Goal: Check status: Check status

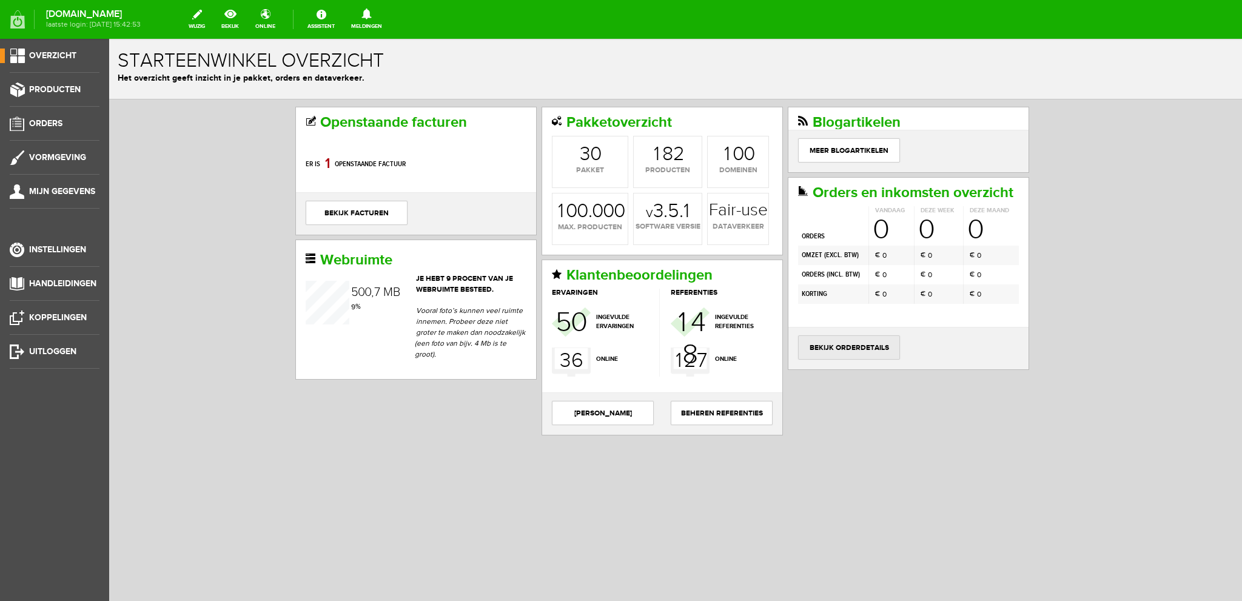
click at [860, 339] on link "bekijk orderdetails" at bounding box center [849, 347] width 102 height 24
click at [850, 341] on link "bekijk orderdetails" at bounding box center [849, 347] width 102 height 24
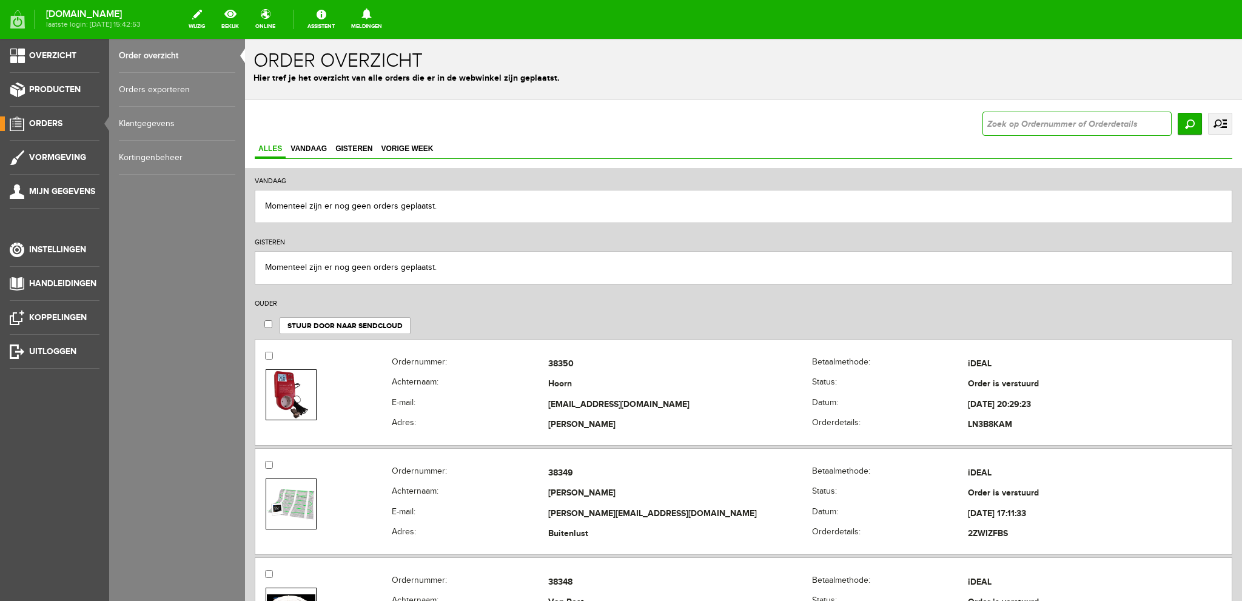
click at [1012, 124] on input "text" at bounding box center [1077, 124] width 189 height 24
type input "29868"
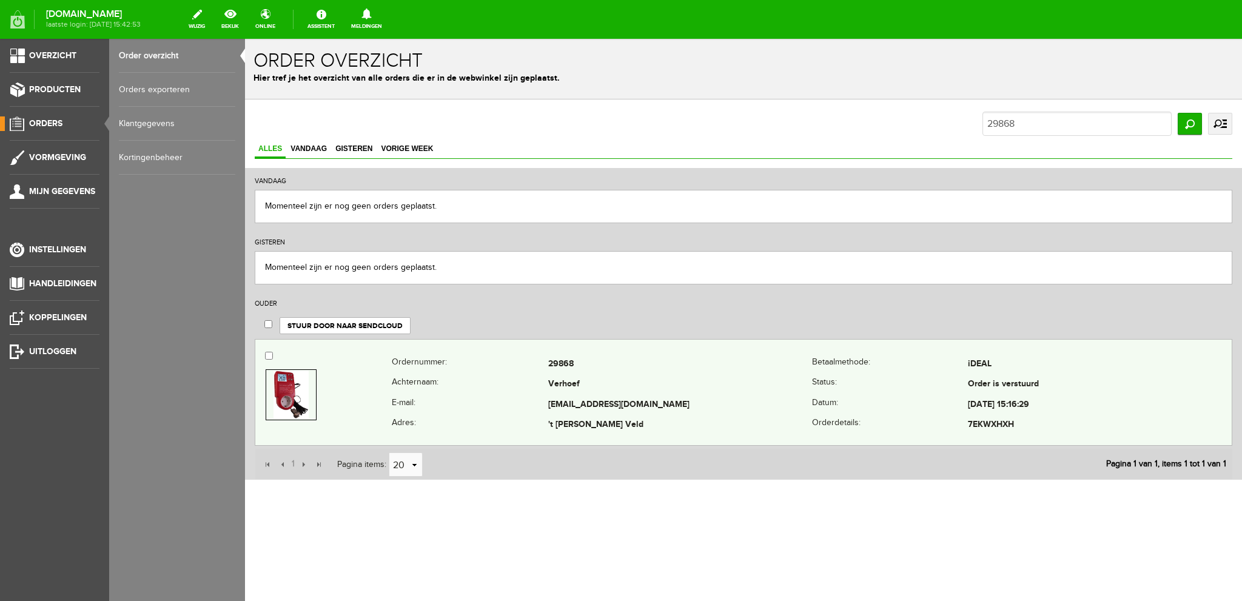
click at [602, 380] on td "Verhoef" at bounding box center [680, 385] width 264 height 21
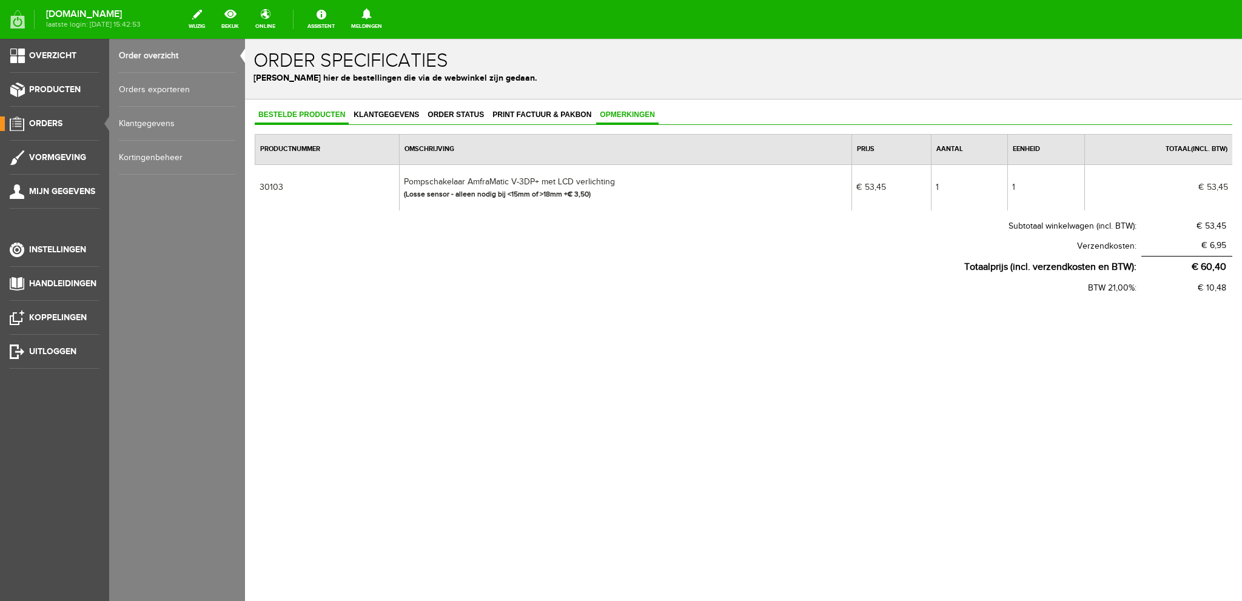
click at [631, 112] on span "Opmerkingen" at bounding box center [627, 114] width 62 height 8
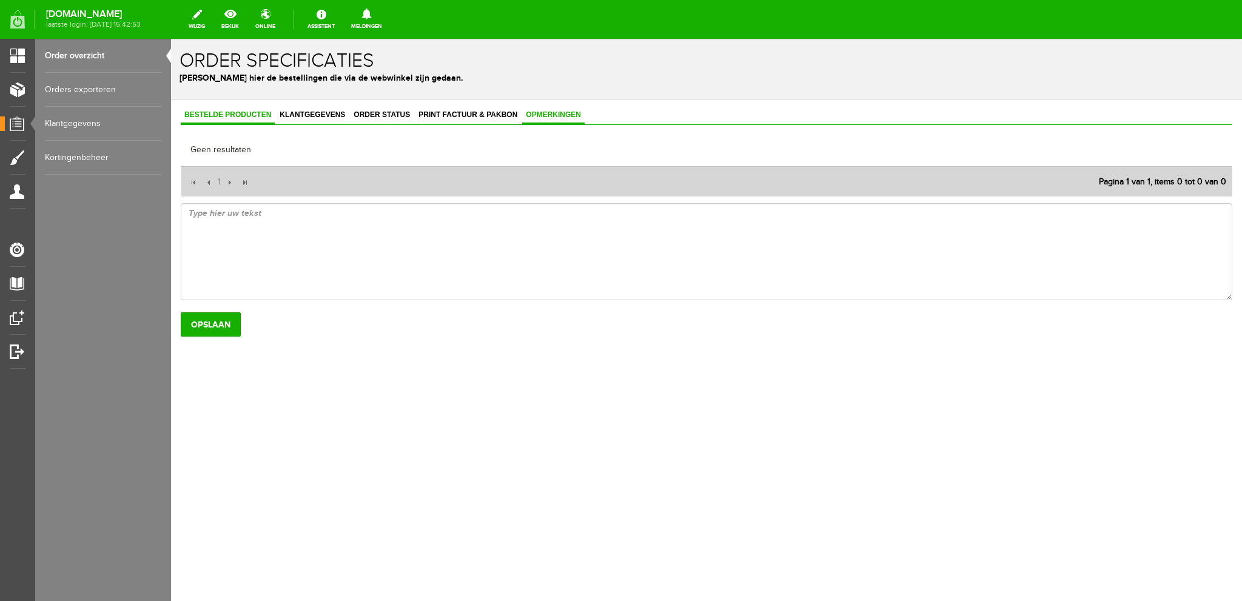
click at [227, 115] on span "Bestelde producten" at bounding box center [228, 114] width 94 height 8
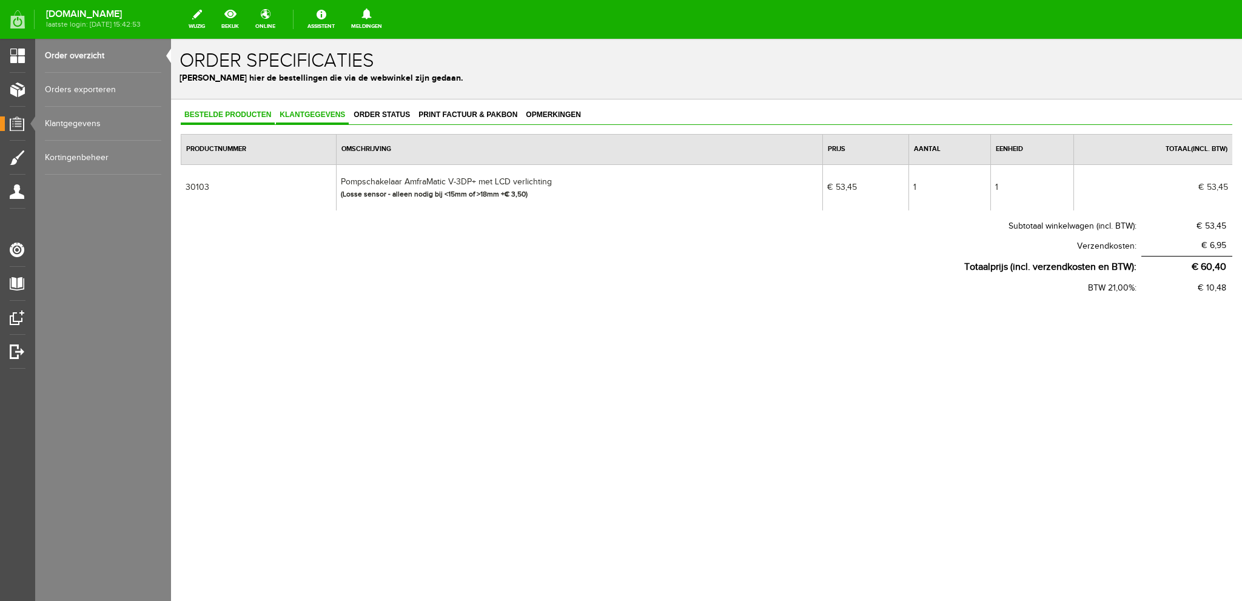
click at [323, 115] on span "Klantgegevens" at bounding box center [312, 114] width 73 height 8
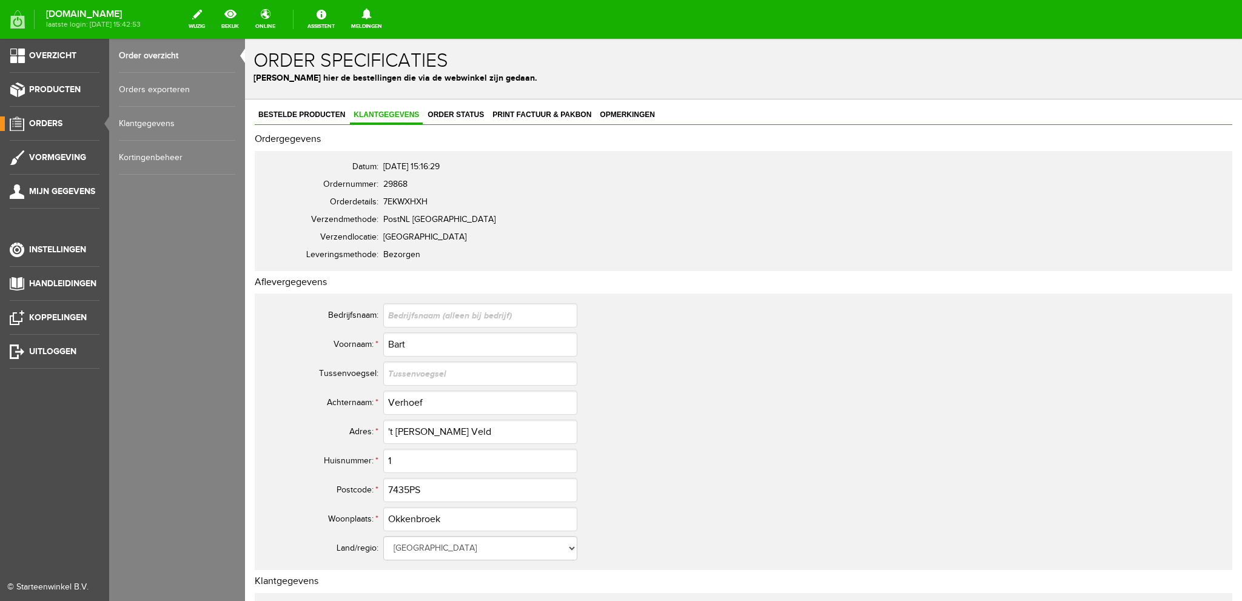
click at [158, 53] on link "Order overzicht" at bounding box center [177, 56] width 116 height 34
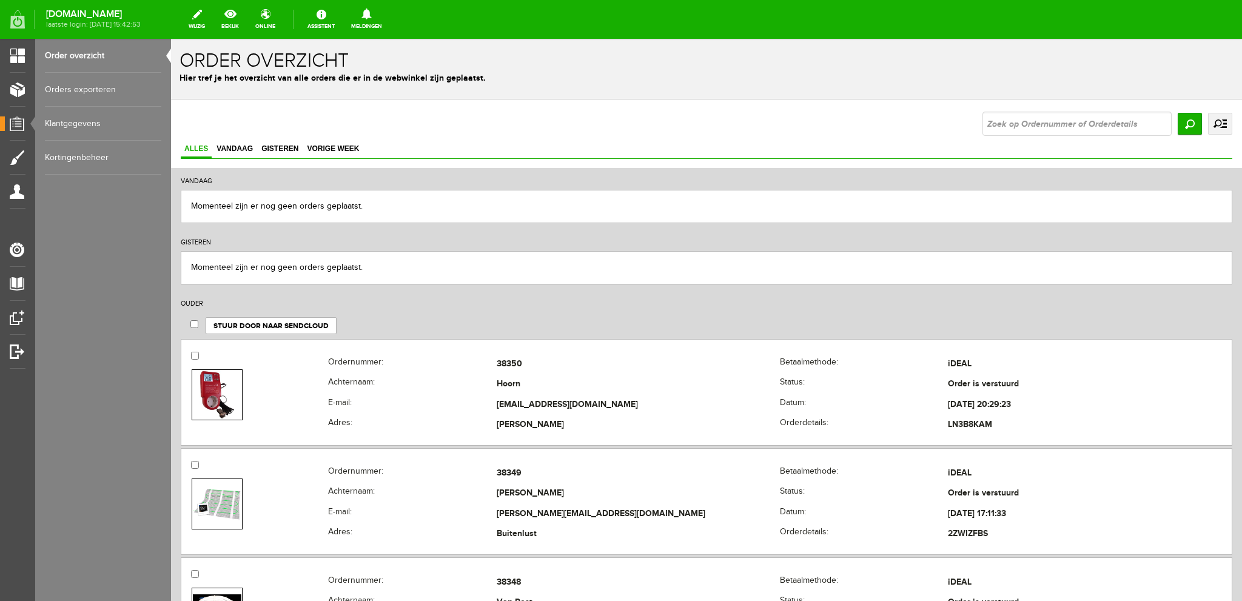
click at [1208, 126] on link "uitgebreid zoeken" at bounding box center [1220, 124] width 24 height 22
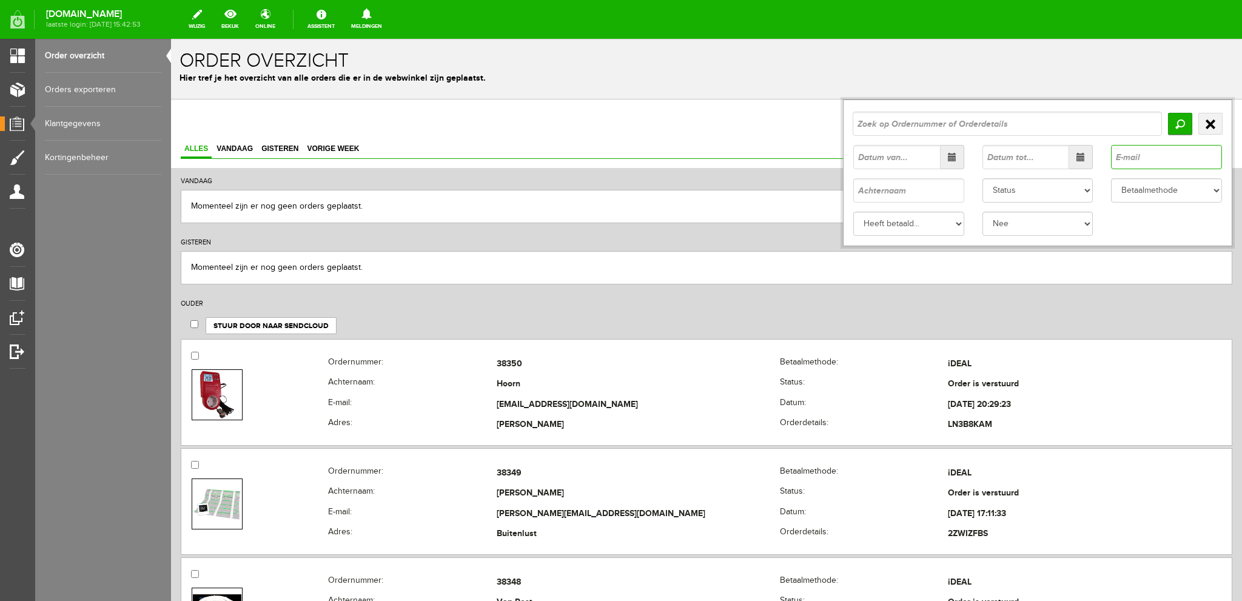
click at [1135, 158] on input "text" at bounding box center [1166, 157] width 111 height 24
paste input "[EMAIL_ADDRESS][DOMAIN_NAME]"
type input "[EMAIL_ADDRESS][DOMAIN_NAME]"
click at [1168, 122] on input "Zoeken" at bounding box center [1180, 124] width 24 height 22
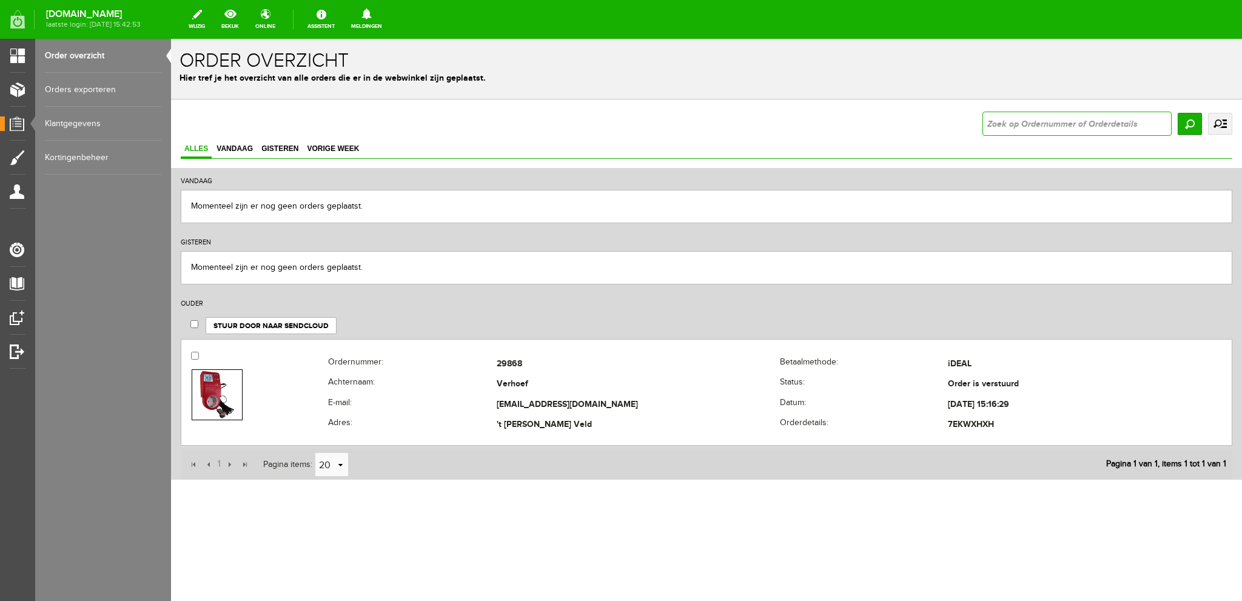
click at [1009, 124] on input "text" at bounding box center [1077, 124] width 189 height 24
type input "30868"
click at [1189, 124] on input "Zoeken" at bounding box center [1190, 124] width 24 height 22
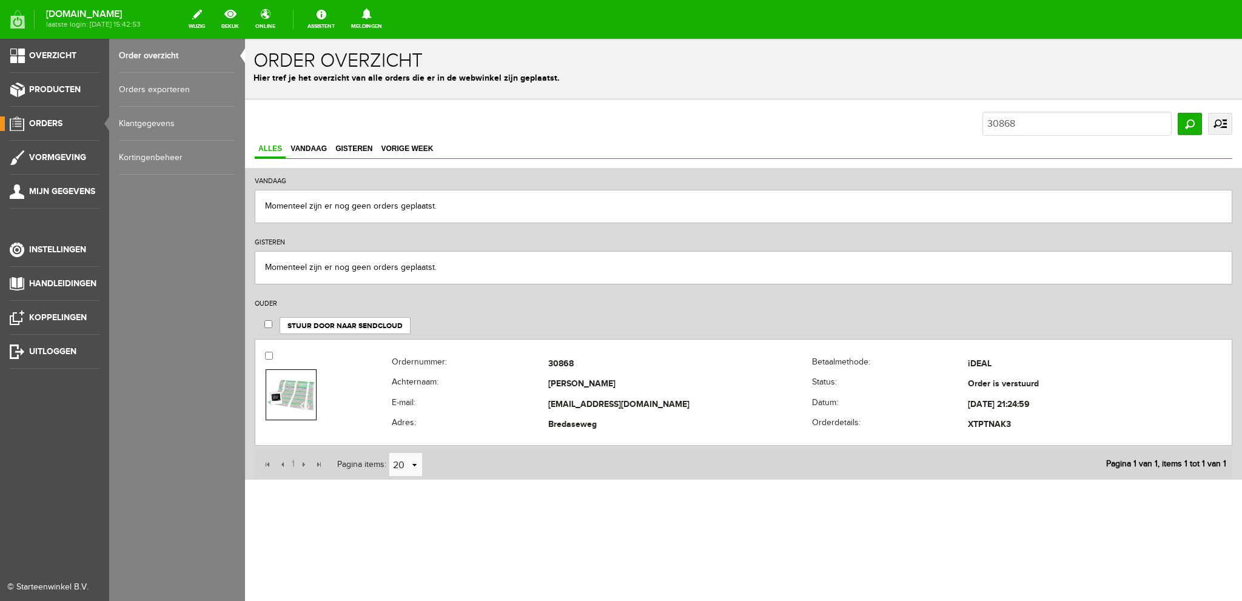
click at [170, 55] on link "Order overzicht" at bounding box center [177, 56] width 116 height 34
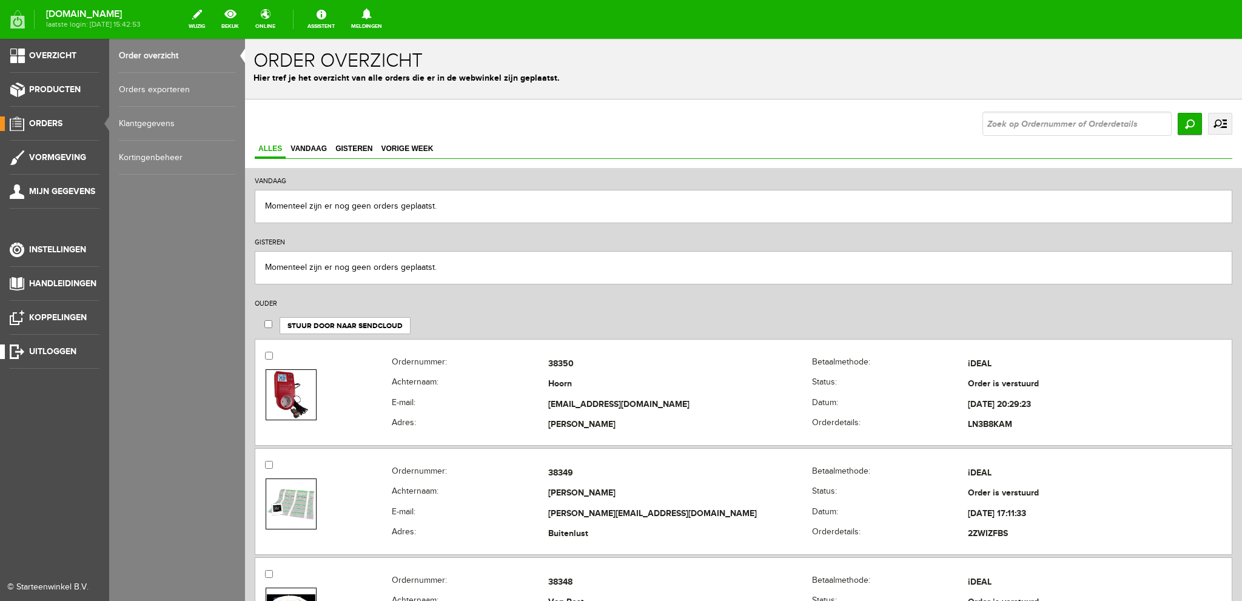
click at [64, 351] on span "Uitloggen" at bounding box center [52, 351] width 47 height 10
